Goal: Use online tool/utility: Utilize a website feature to perform a specific function

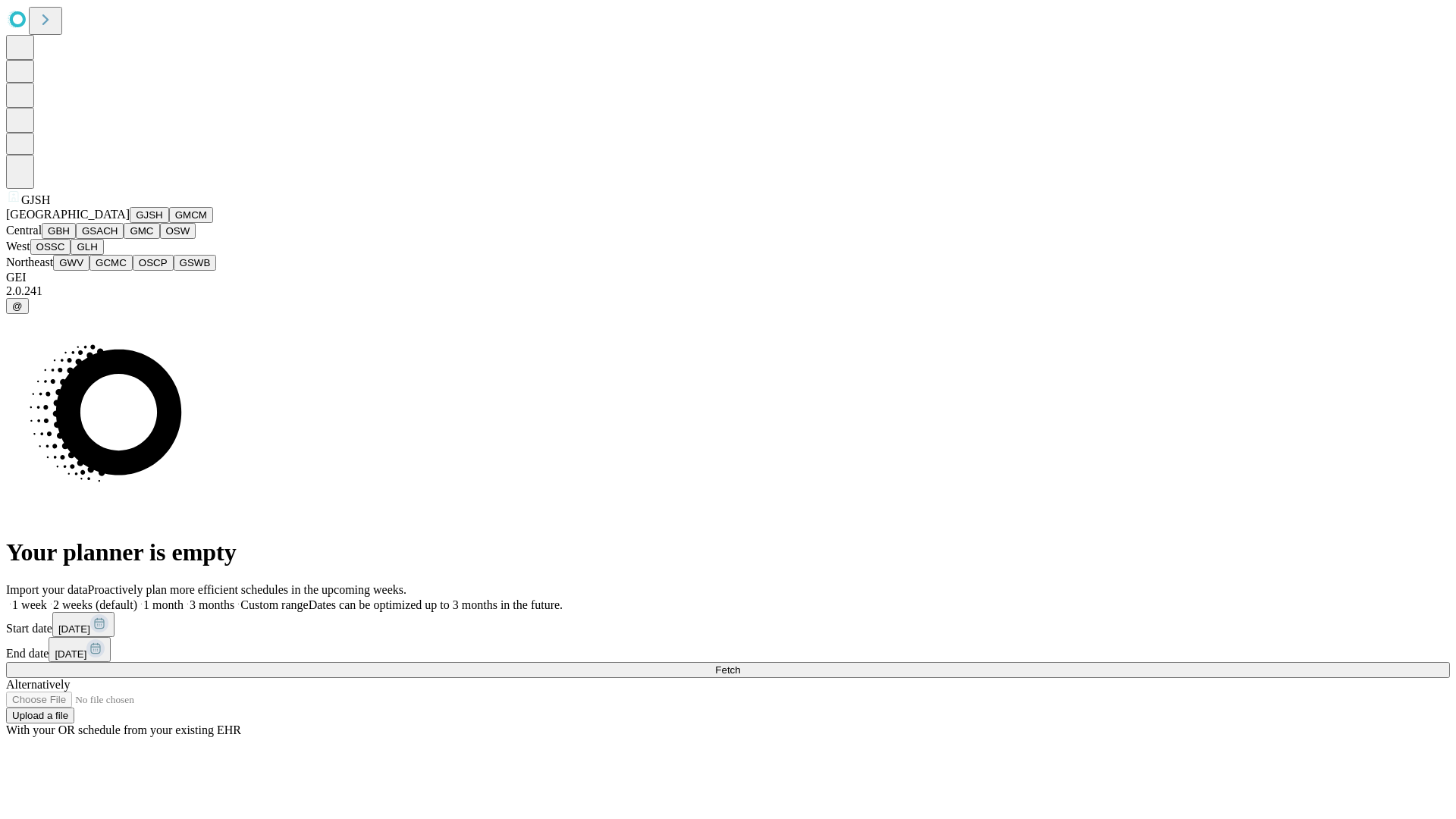
click at [130, 223] on button "GJSH" at bounding box center [149, 215] width 40 height 16
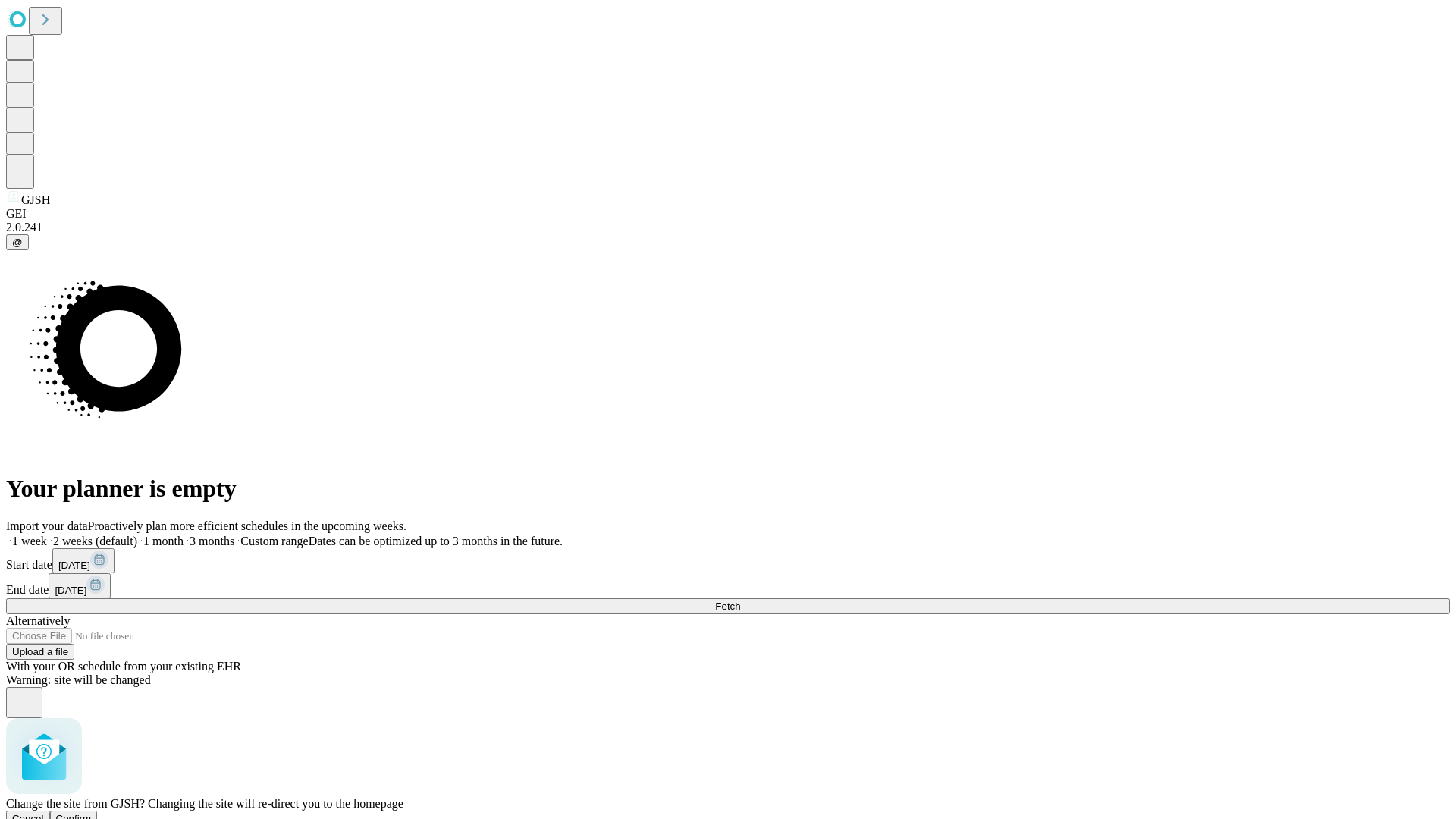
click at [92, 813] on span "Confirm" at bounding box center [74, 818] width 36 height 11
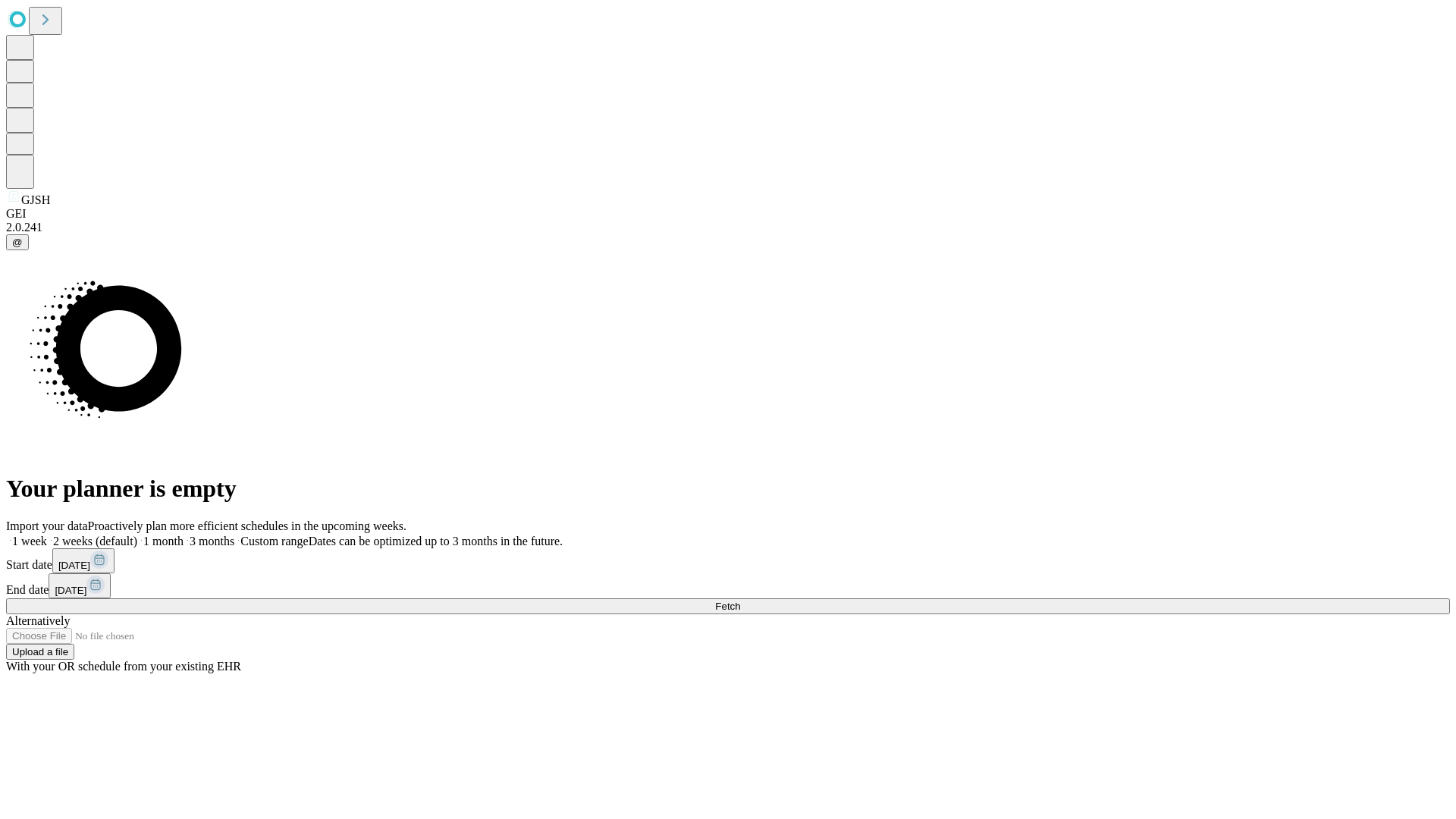
click at [183, 534] on label "1 month" at bounding box center [161, 541] width 46 height 13
click at [740, 600] on span "Fetch" at bounding box center [728, 606] width 25 height 11
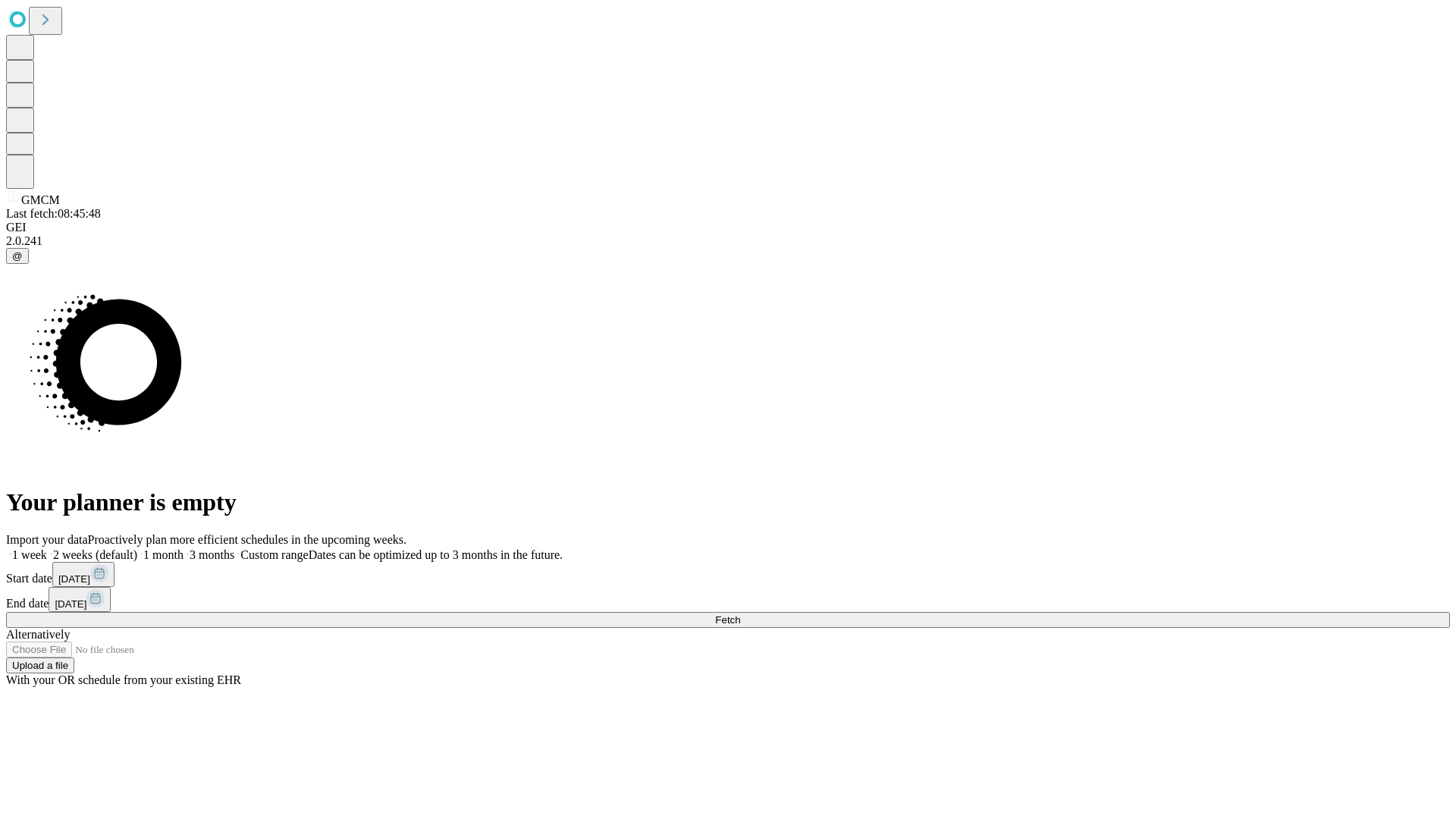
click at [183, 548] on label "1 month" at bounding box center [161, 554] width 46 height 13
click at [740, 614] on span "Fetch" at bounding box center [728, 620] width 25 height 11
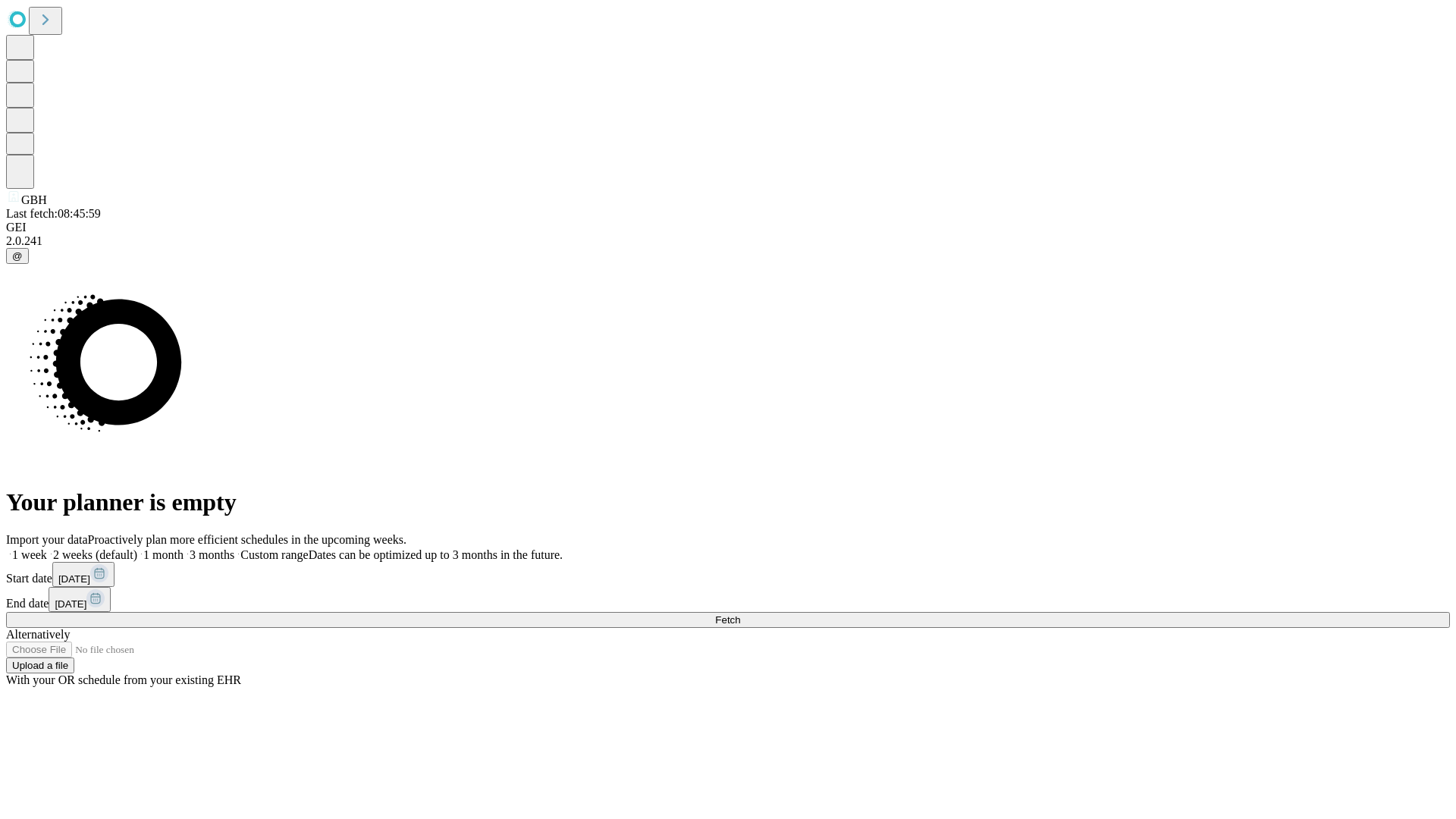
click at [183, 548] on label "1 month" at bounding box center [161, 554] width 46 height 13
click at [740, 614] on span "Fetch" at bounding box center [728, 620] width 25 height 11
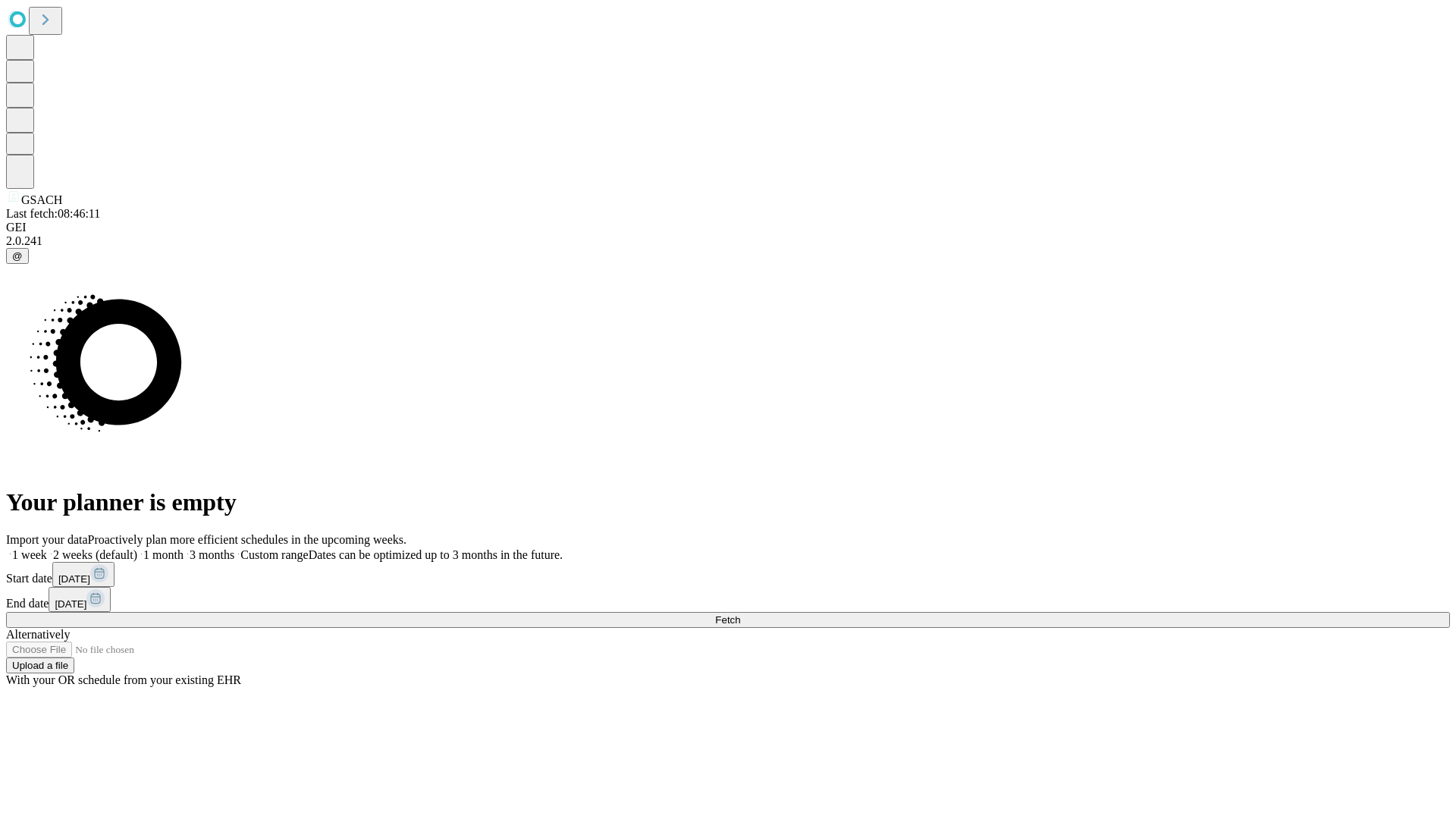
click at [183, 548] on label "1 month" at bounding box center [161, 554] width 46 height 13
click at [740, 614] on span "Fetch" at bounding box center [728, 620] width 25 height 11
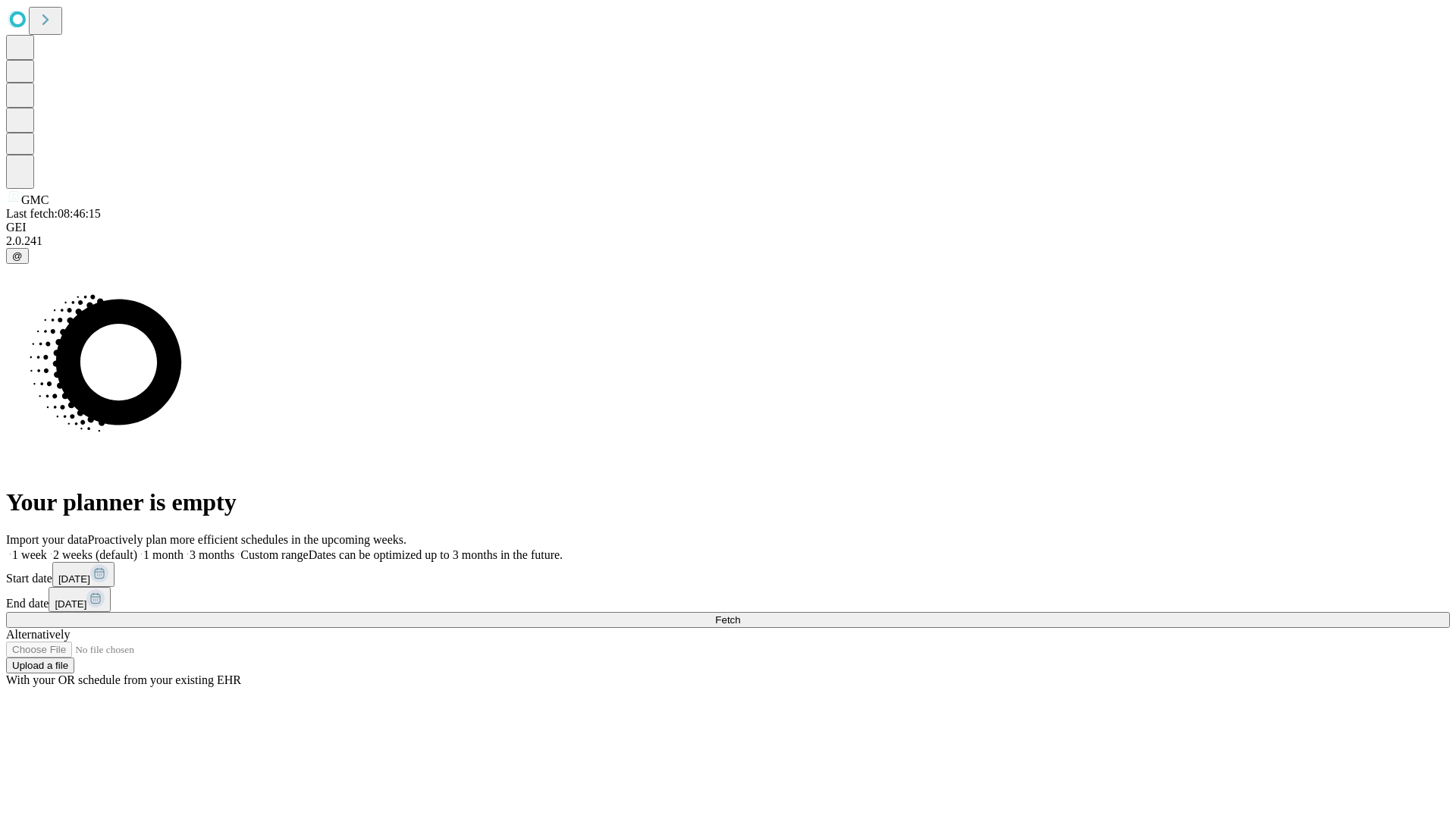
click at [183, 548] on label "1 month" at bounding box center [161, 554] width 46 height 13
click at [740, 614] on span "Fetch" at bounding box center [728, 620] width 25 height 11
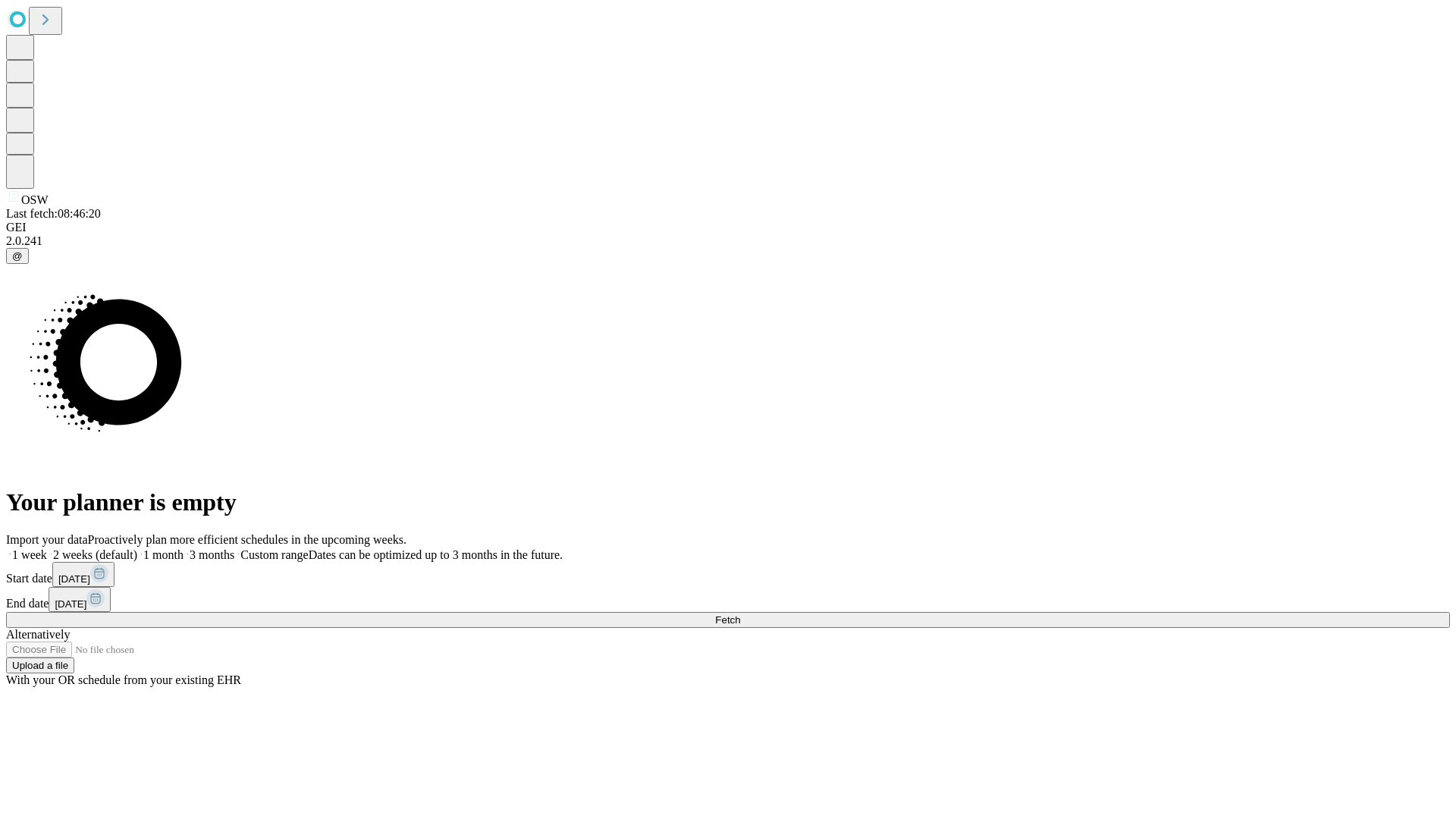
click at [183, 548] on label "1 month" at bounding box center [161, 554] width 46 height 13
click at [740, 614] on span "Fetch" at bounding box center [728, 620] width 25 height 11
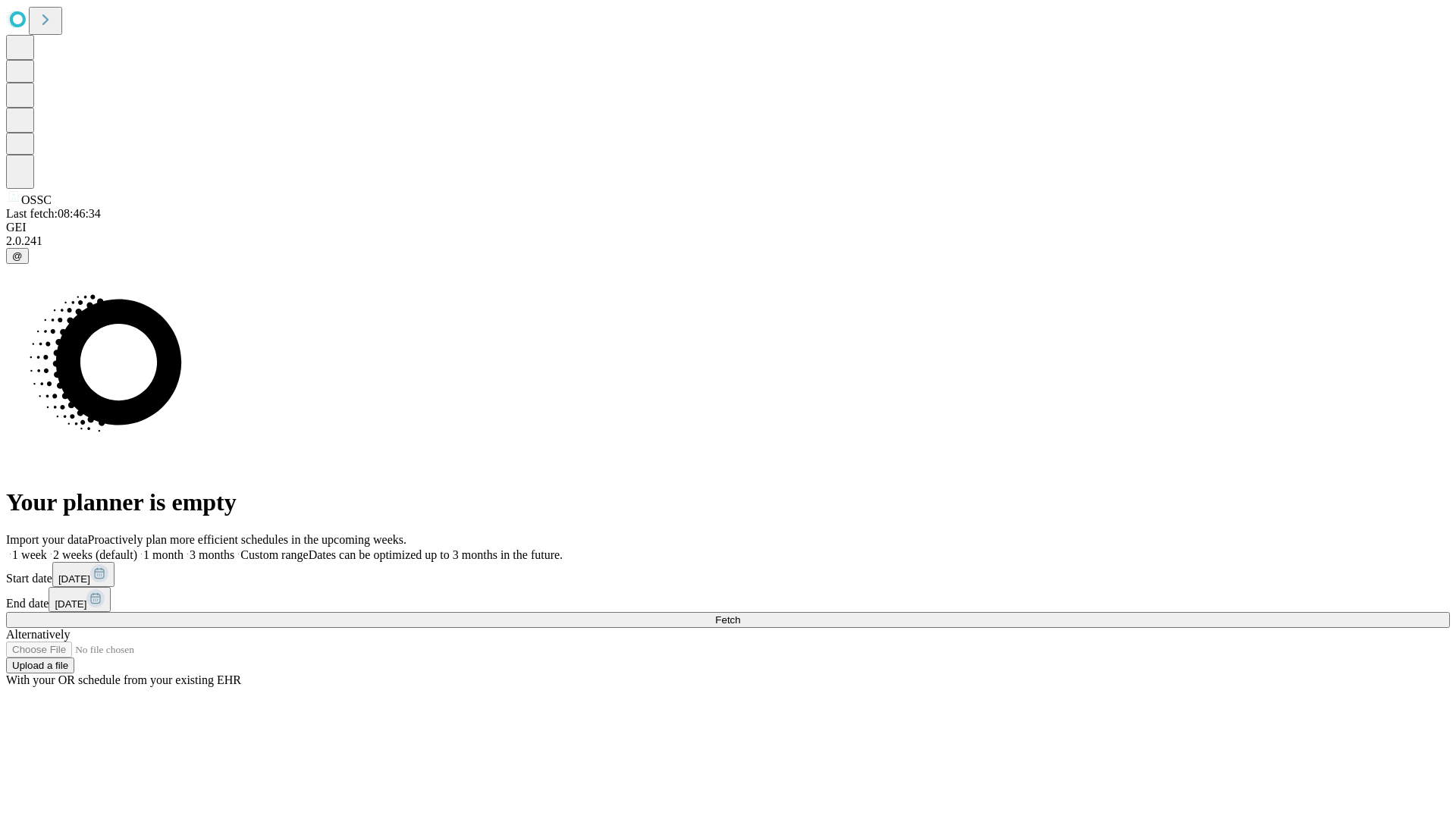
click at [183, 548] on label "1 month" at bounding box center [161, 554] width 46 height 13
click at [740, 614] on span "Fetch" at bounding box center [728, 620] width 25 height 11
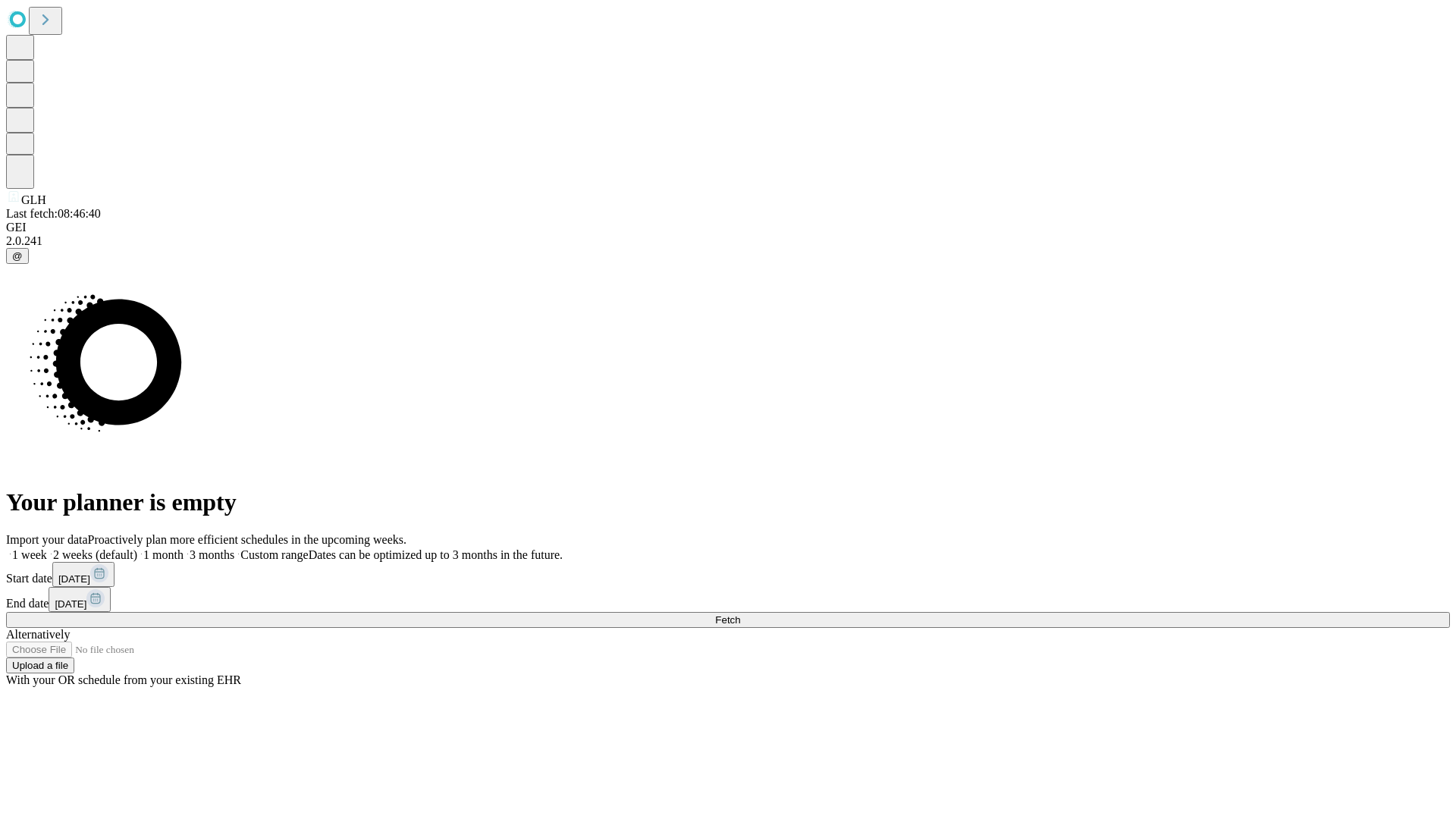
click at [183, 548] on label "1 month" at bounding box center [161, 554] width 46 height 13
click at [740, 614] on span "Fetch" at bounding box center [728, 620] width 25 height 11
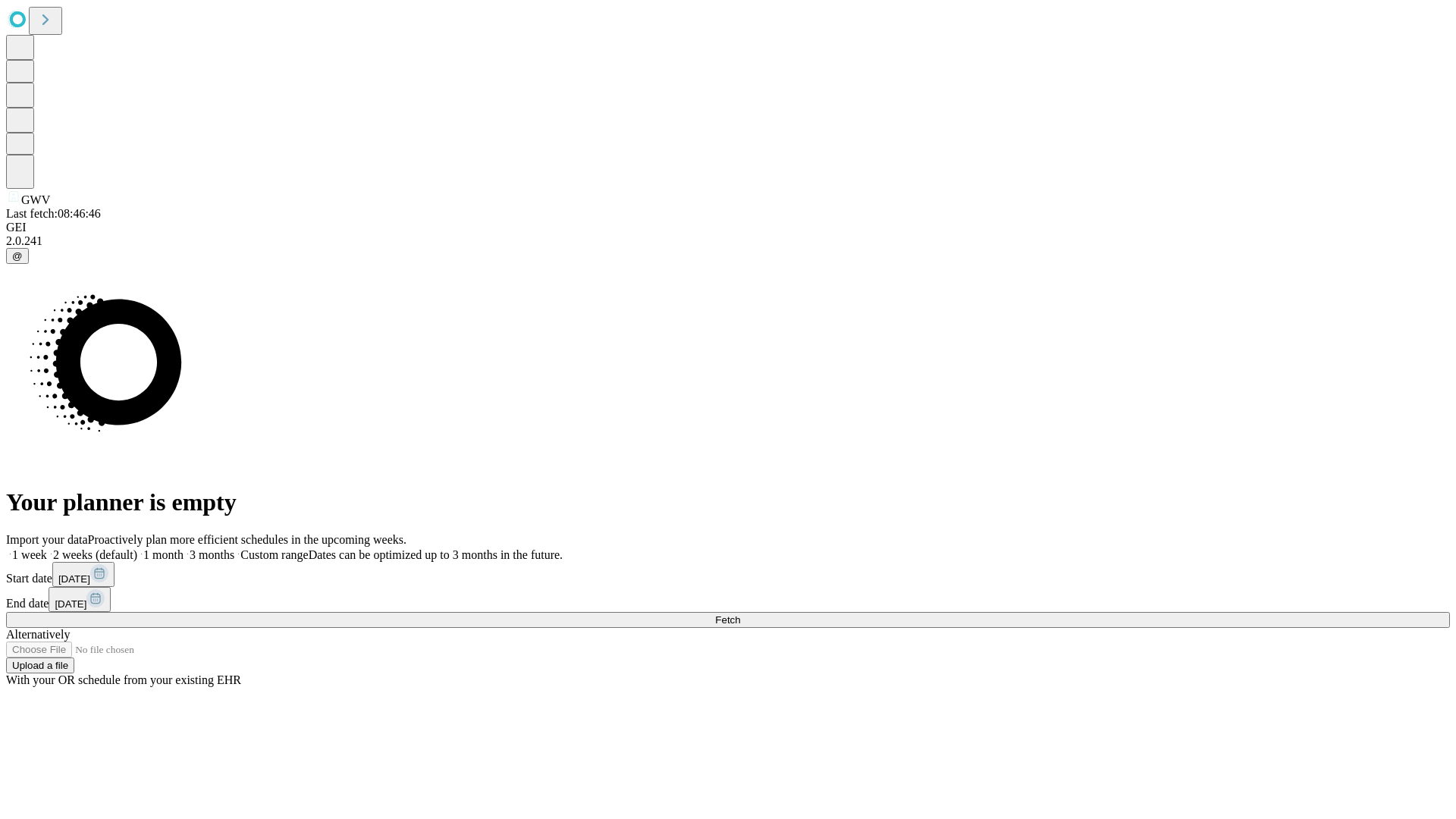
click at [183, 548] on label "1 month" at bounding box center [161, 554] width 46 height 13
click at [740, 614] on span "Fetch" at bounding box center [728, 620] width 25 height 11
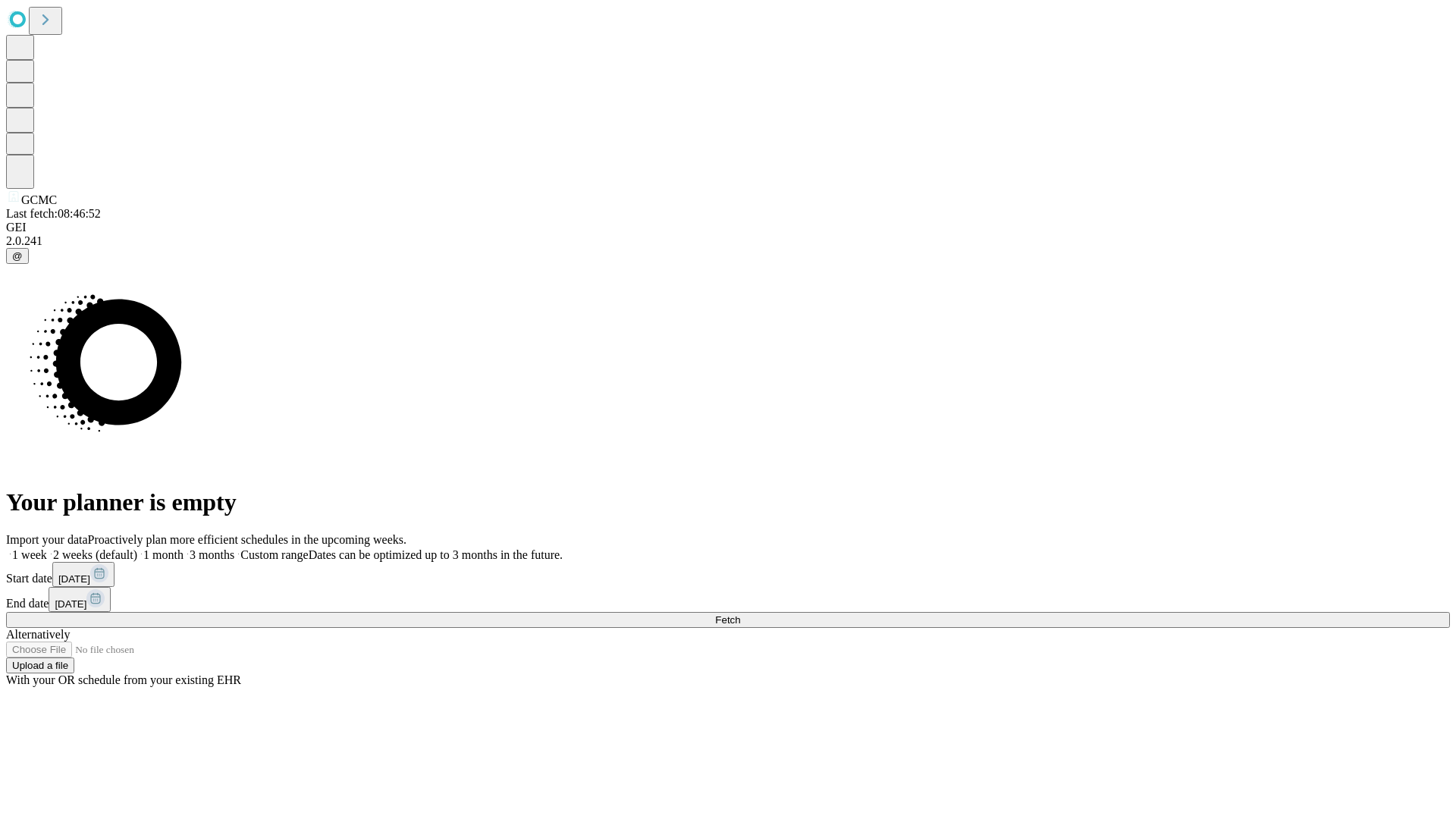
click at [183, 548] on label "1 month" at bounding box center [161, 554] width 46 height 13
click at [740, 614] on span "Fetch" at bounding box center [728, 620] width 25 height 11
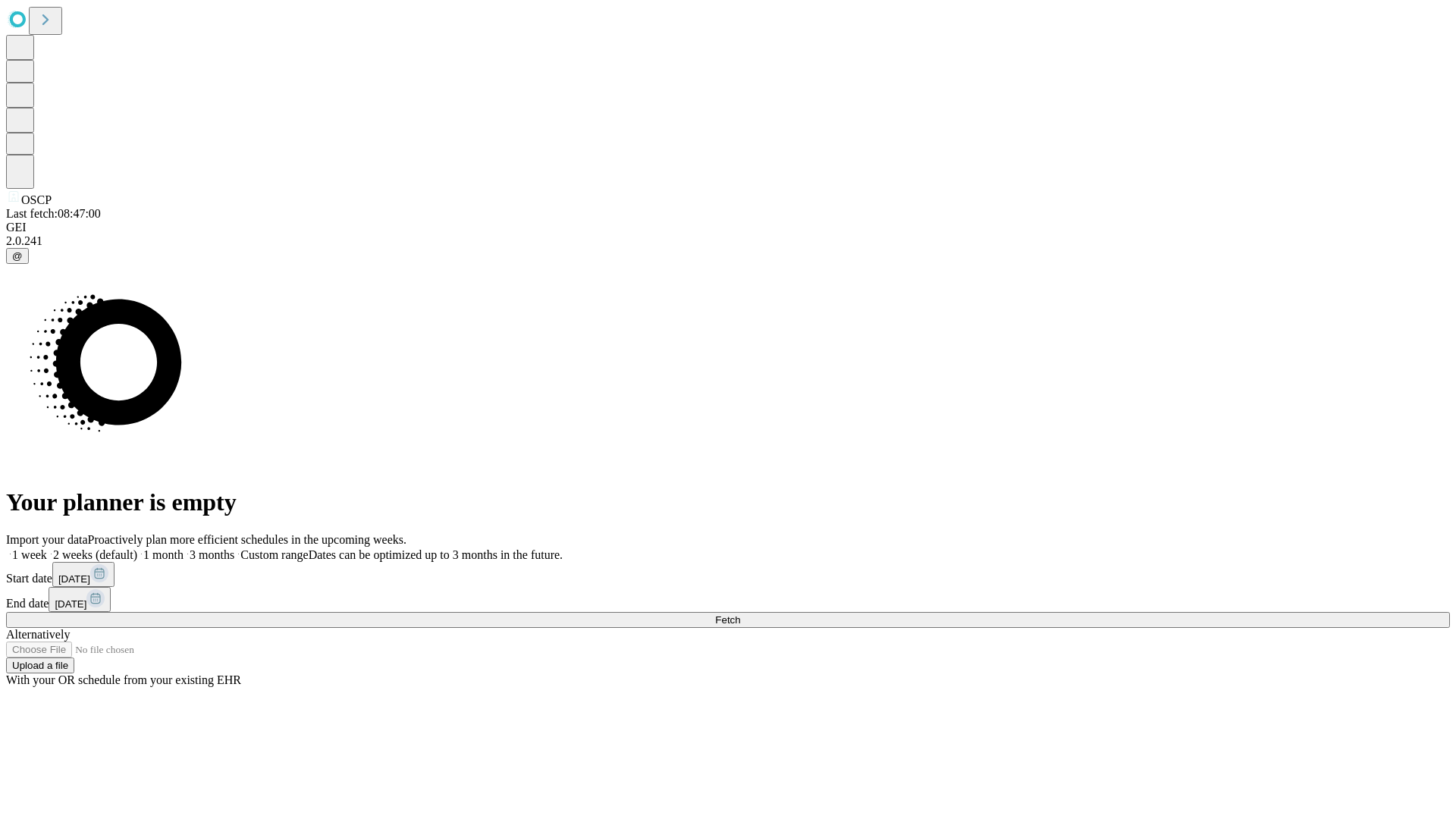
click at [740, 614] on span "Fetch" at bounding box center [728, 620] width 25 height 11
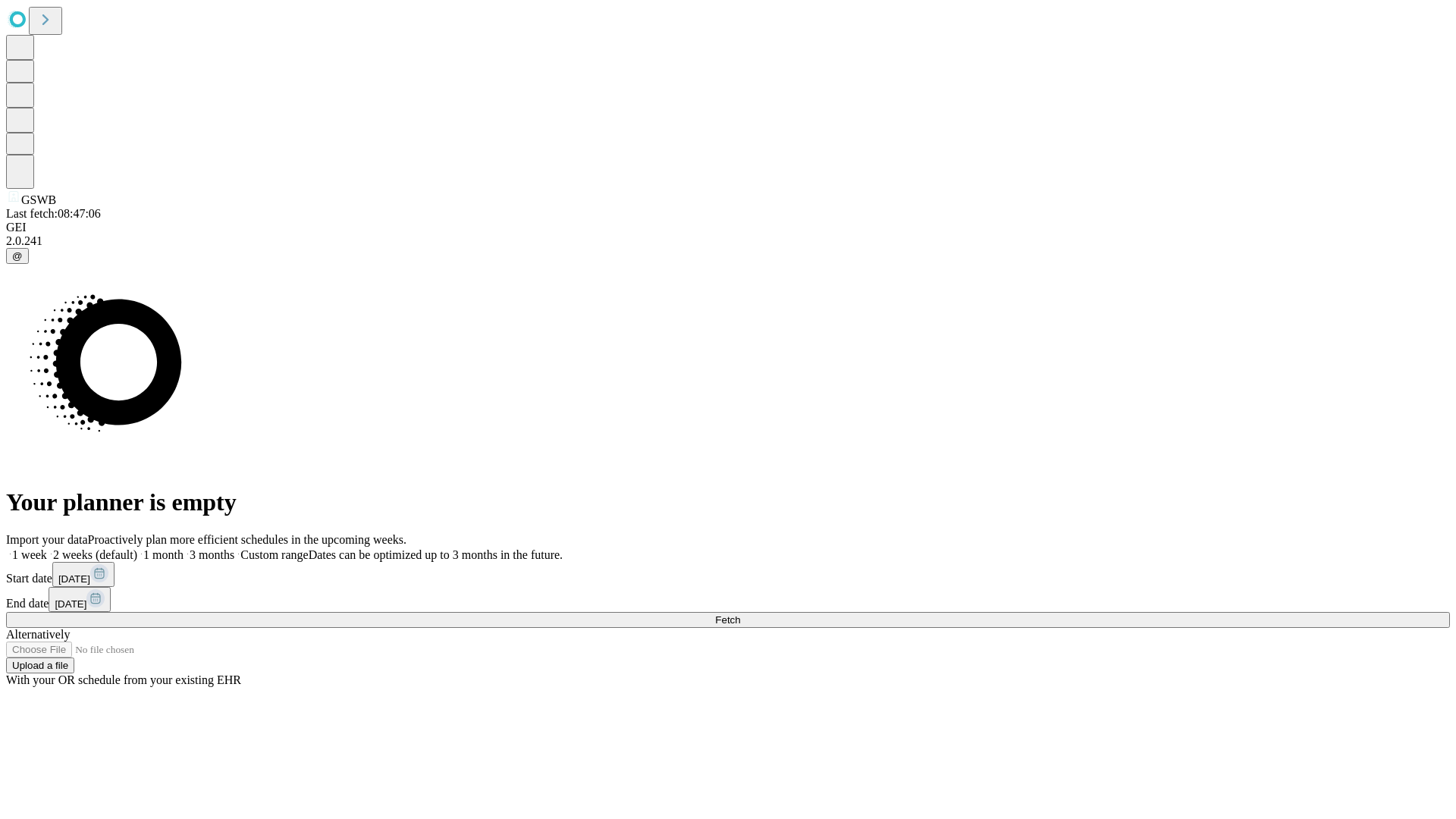
click at [183, 548] on label "1 month" at bounding box center [161, 554] width 46 height 13
click at [740, 614] on span "Fetch" at bounding box center [728, 620] width 25 height 11
